Goal: Task Accomplishment & Management: Use online tool/utility

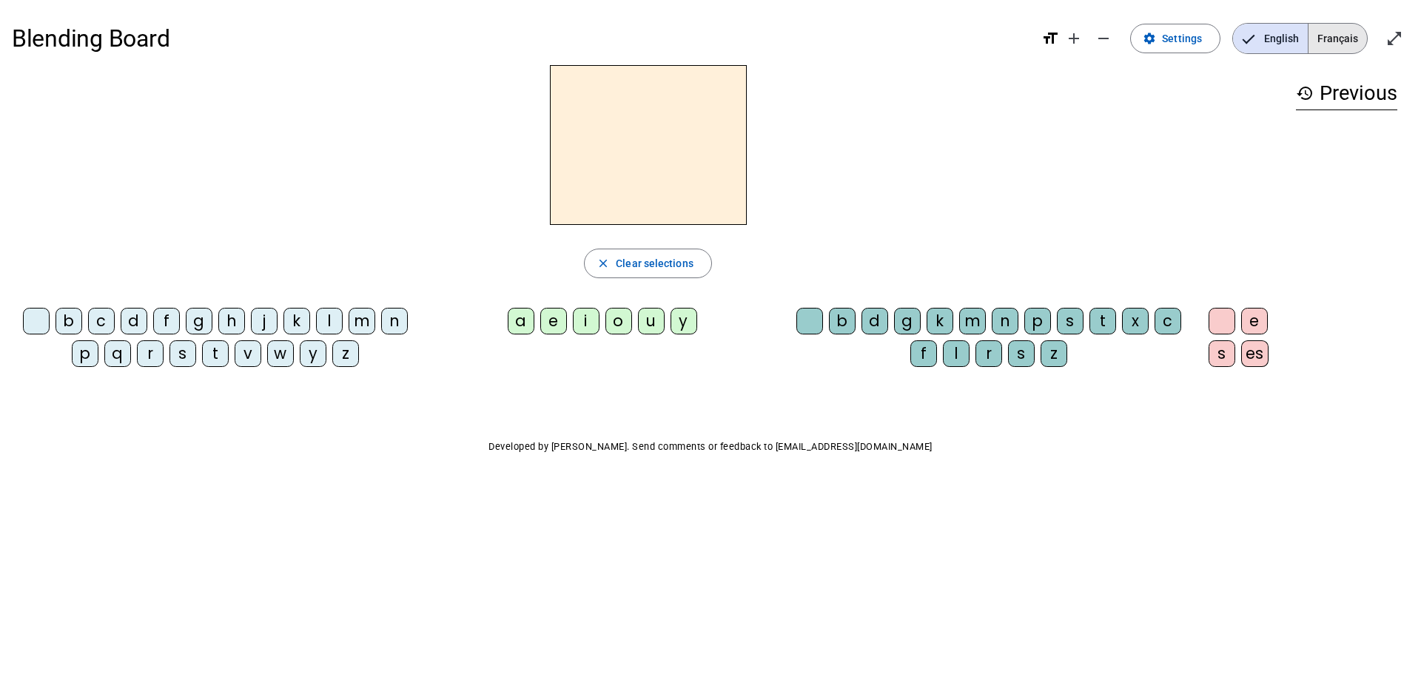
click at [1336, 44] on span "Français" at bounding box center [1337, 39] width 58 height 30
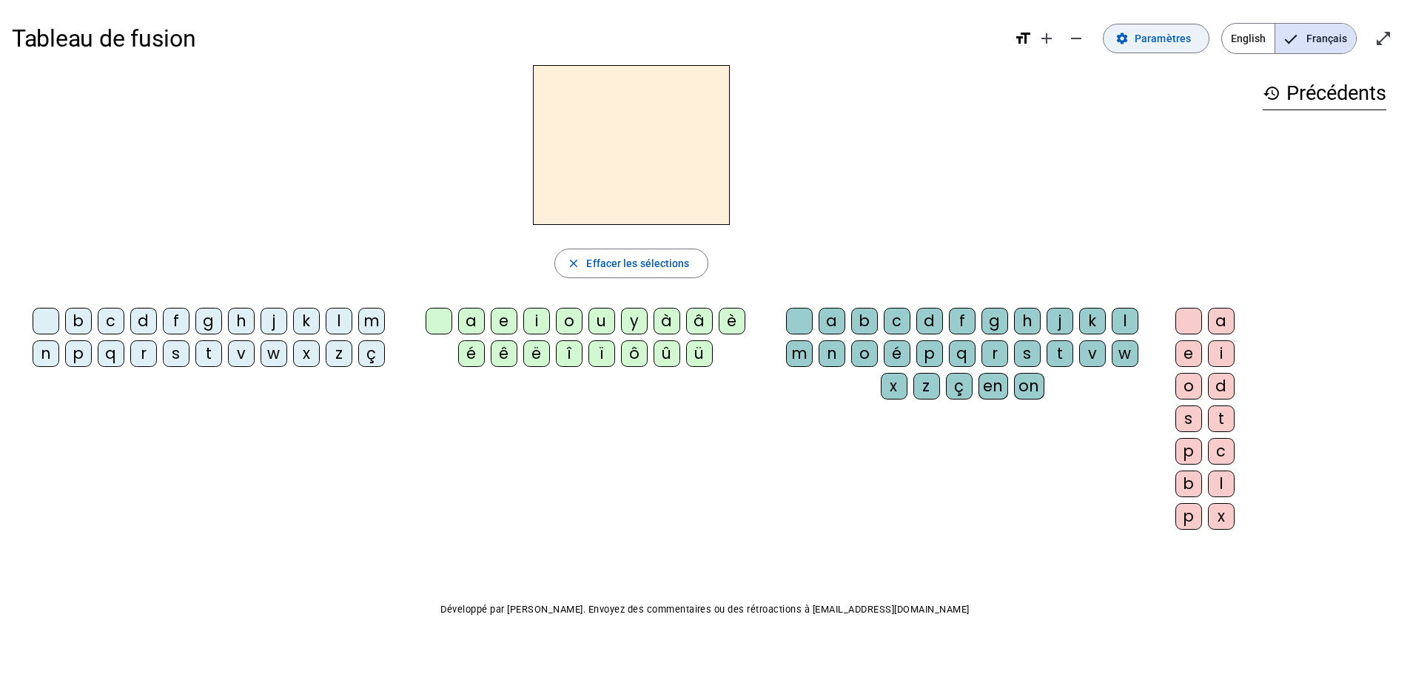
click at [1148, 34] on span "Paramètres" at bounding box center [1162, 39] width 56 height 18
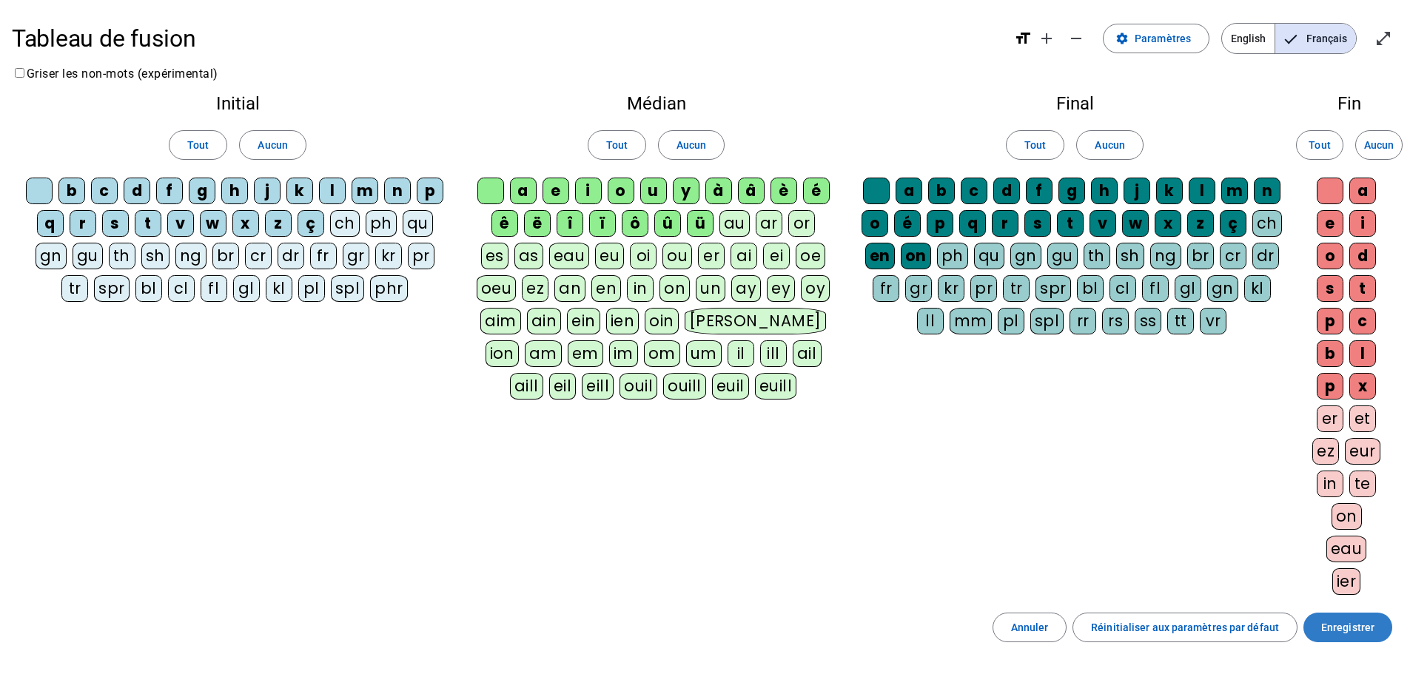
click at [1332, 629] on span "Enregistrer" at bounding box center [1347, 628] width 53 height 18
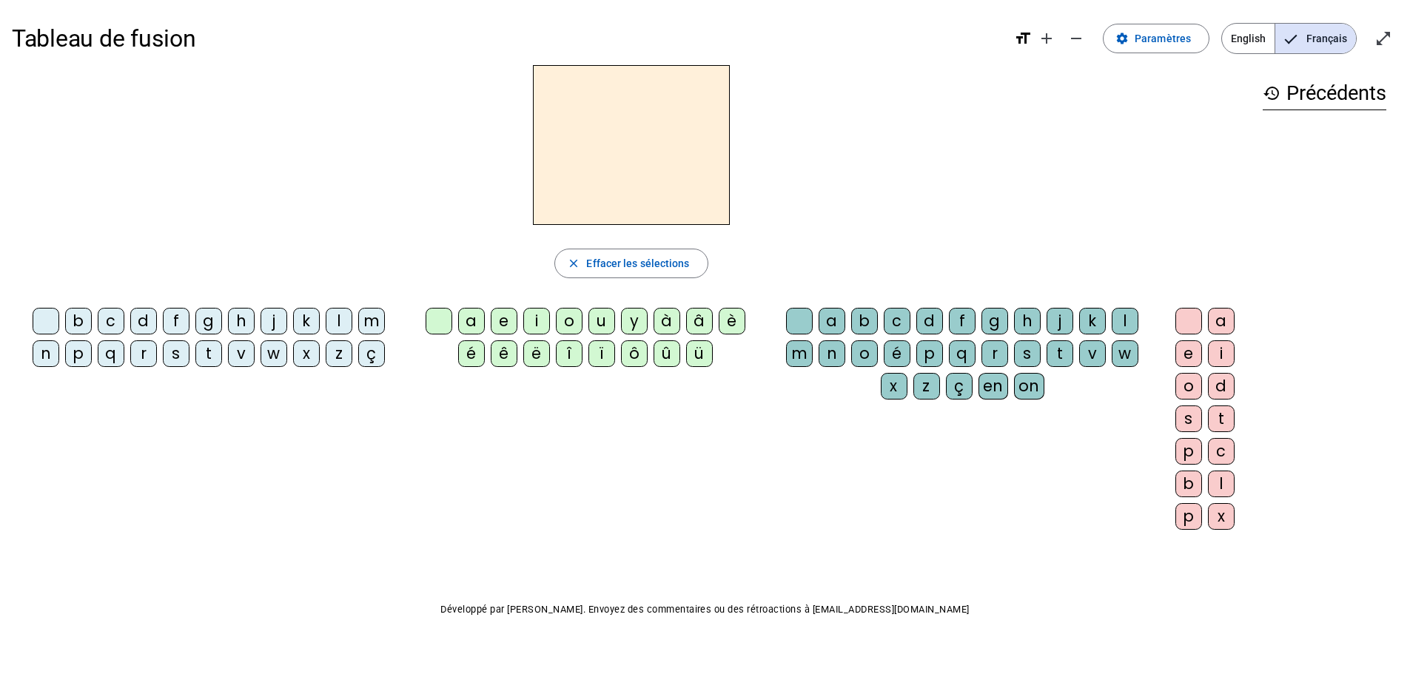
click at [142, 355] on div "r" at bounding box center [143, 353] width 27 height 27
click at [474, 323] on div "a" at bounding box center [471, 321] width 27 height 27
click at [989, 318] on div "g" at bounding box center [994, 321] width 27 height 27
click at [1188, 354] on div "e" at bounding box center [1188, 353] width 27 height 27
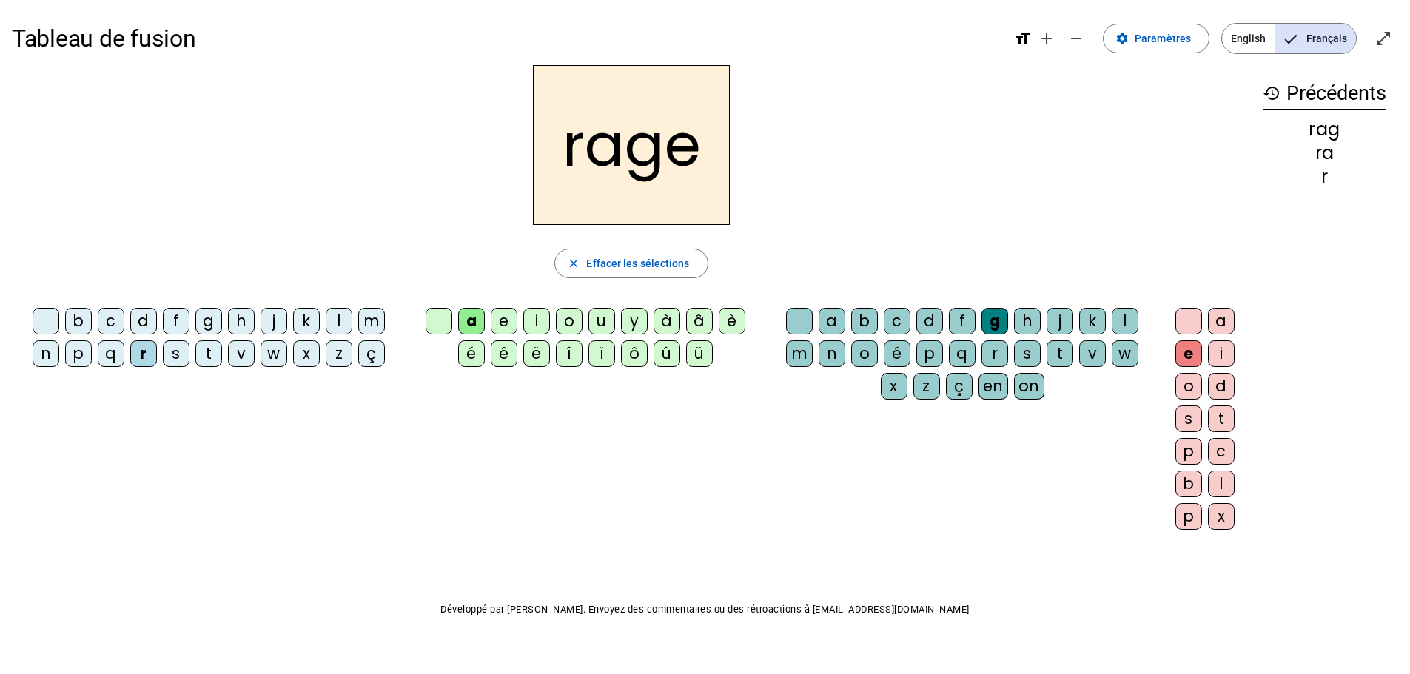
click at [1249, 36] on span "English" at bounding box center [1248, 39] width 53 height 30
